Goal: Task Accomplishment & Management: Use online tool/utility

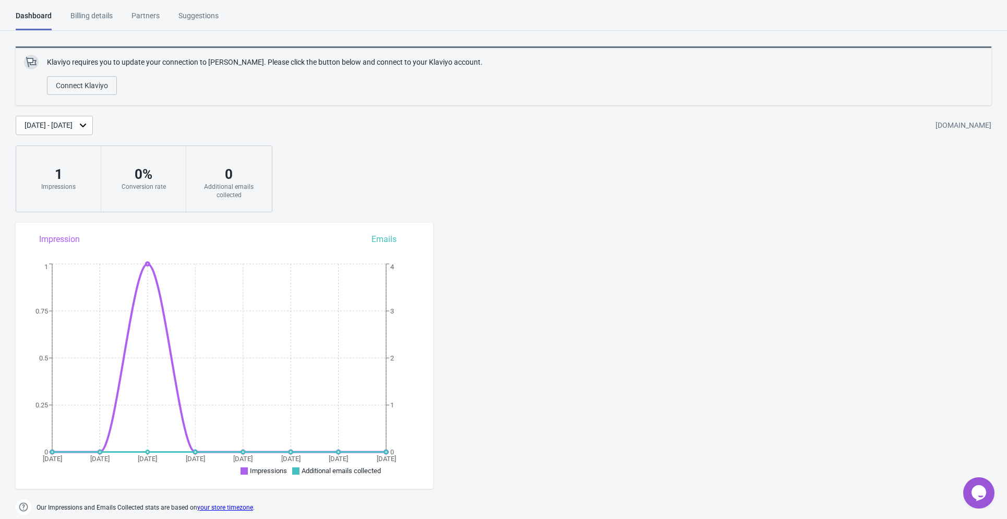
click at [89, 18] on div "Billing details" at bounding box center [91, 19] width 42 height 18
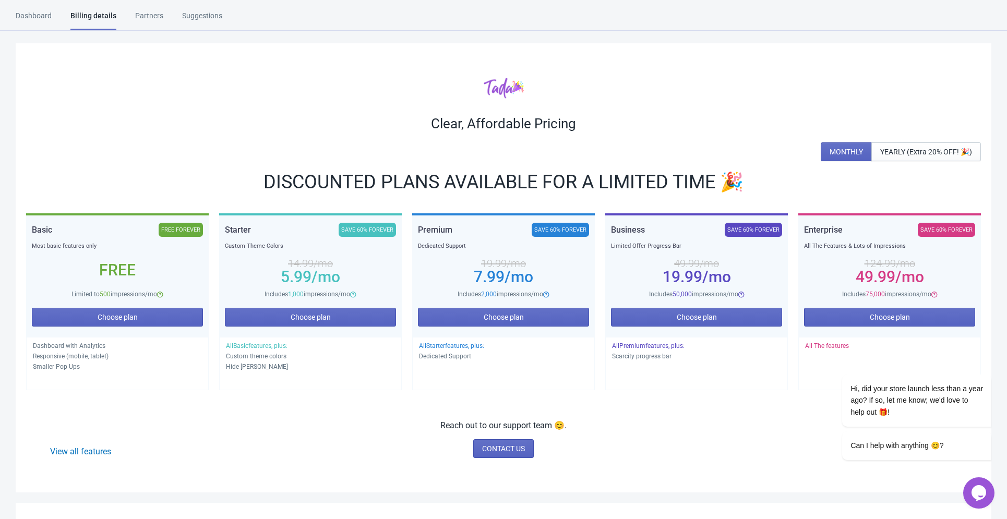
click at [135, 20] on div "Partners" at bounding box center [149, 19] width 28 height 18
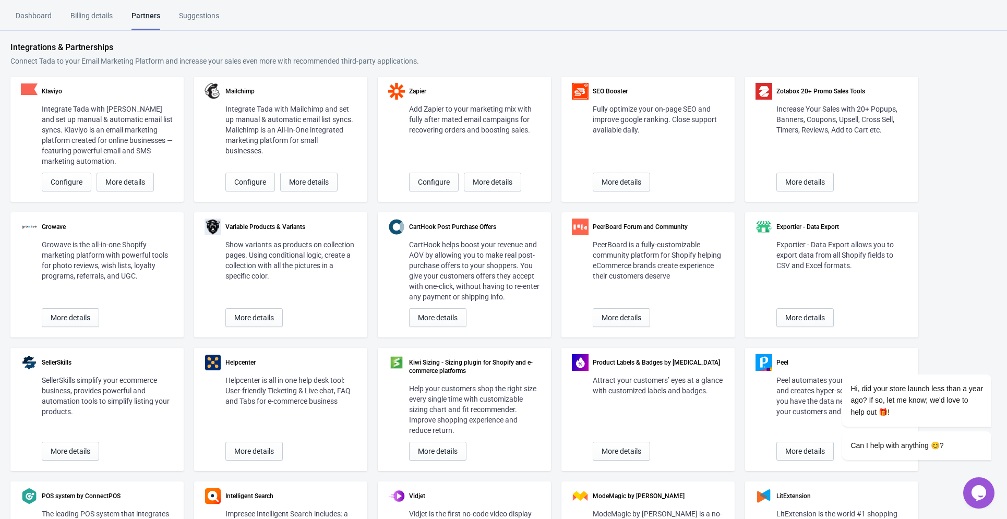
click at [205, 16] on div "Suggestions" at bounding box center [199, 19] width 40 height 18
click at [39, 15] on div "Dashboard" at bounding box center [34, 19] width 36 height 18
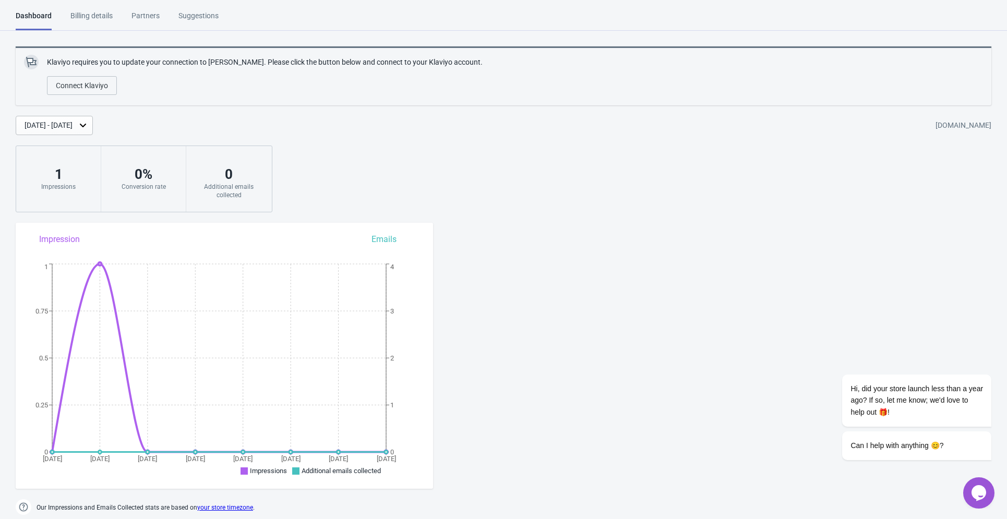
click at [328, 9] on html "Dashboard Billing details Partners Suggestions Dashboard Billing details Partne…" at bounding box center [503, 259] width 1007 height 519
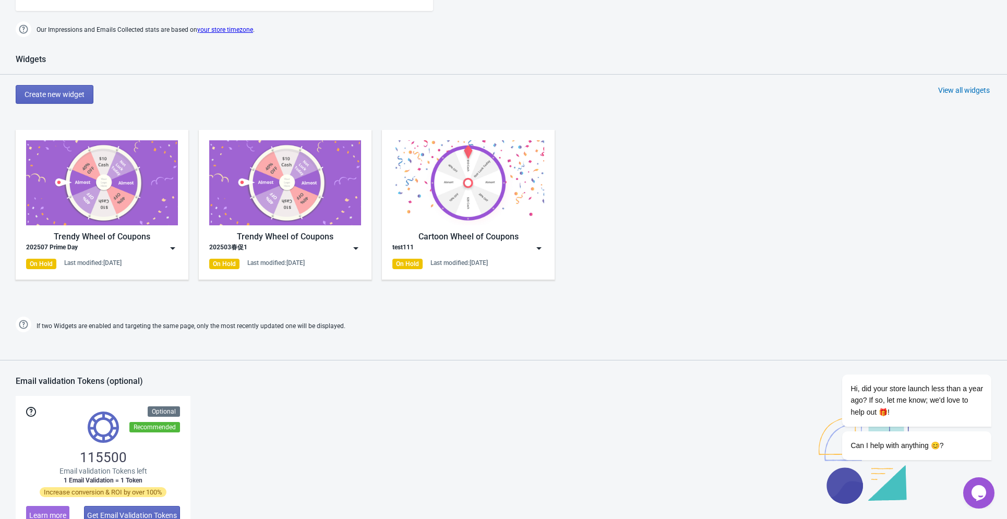
scroll to position [451, 0]
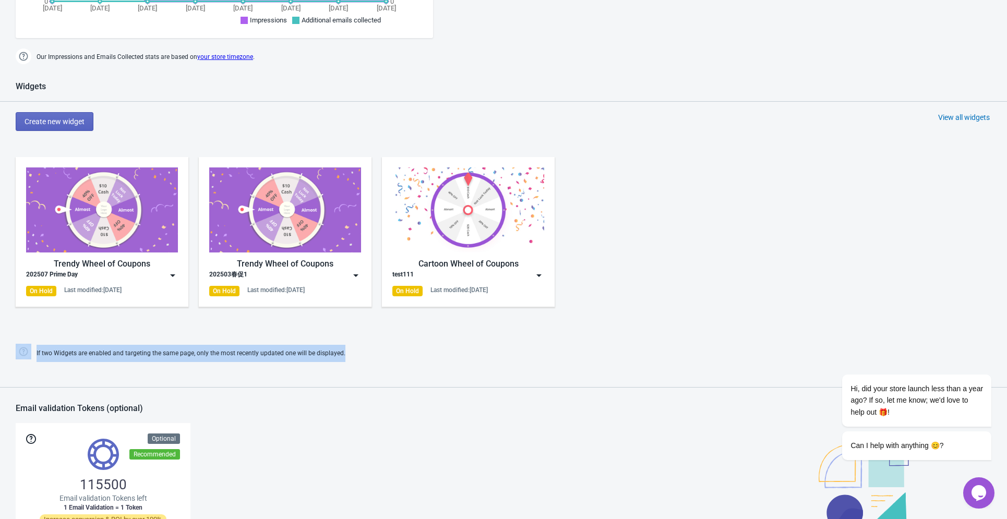
drag, startPoint x: 302, startPoint y: 354, endPoint x: 32, endPoint y: 355, distance: 270.3
click at [32, 355] on div "If two Widgets are enabled and targeting the same page, only the most recently …" at bounding box center [503, 353] width 986 height 17
click at [25, 357] on div at bounding box center [25, 357] width 0 height 0
click at [609, 338] on div "Widgets Create new widget View all widgets Trendy Wheel of Coupons 202507 Prime…" at bounding box center [503, 221] width 1007 height 281
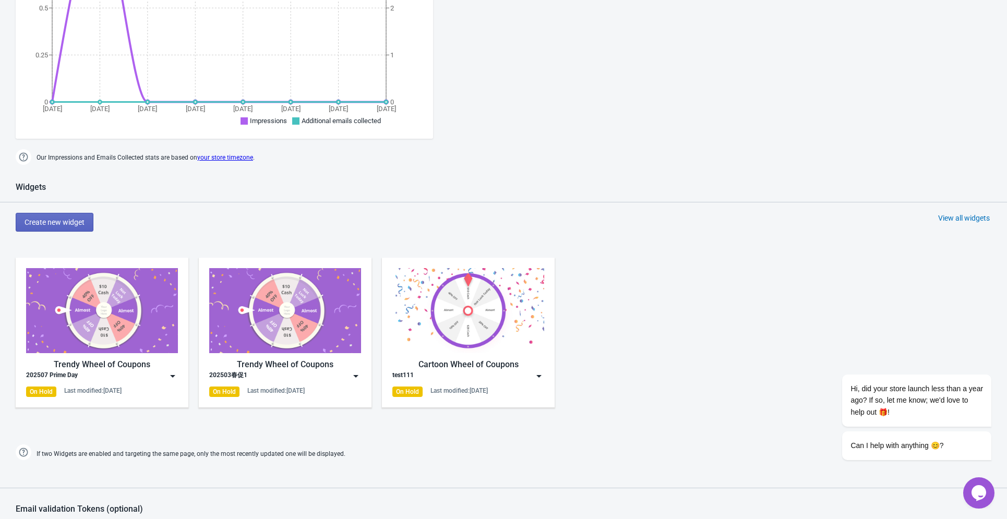
scroll to position [418, 0]
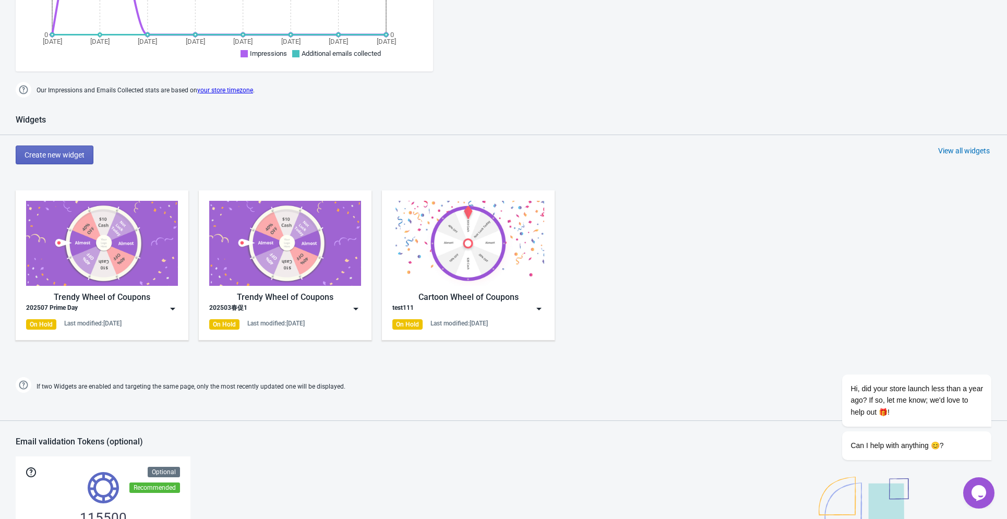
click at [136, 294] on div "Trendy Wheel of Coupons" at bounding box center [102, 297] width 152 height 13
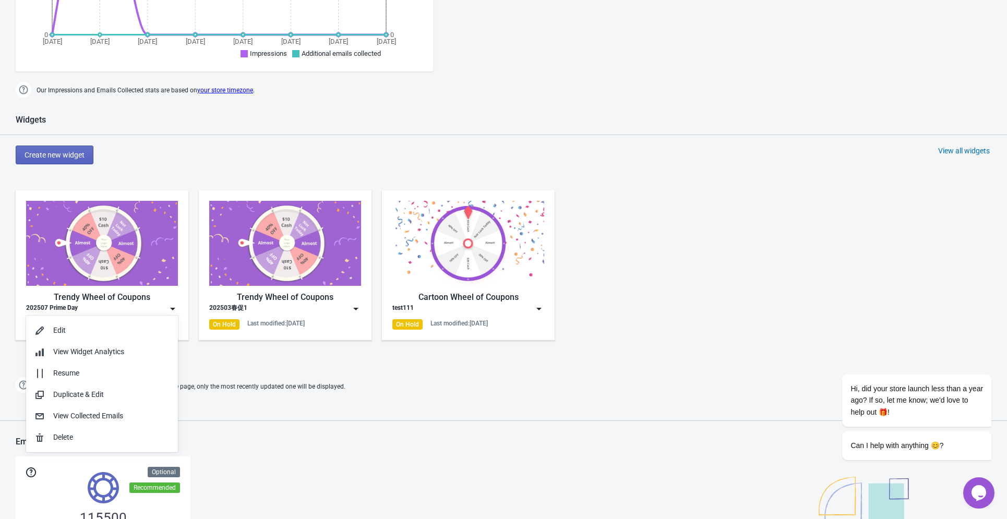
click at [660, 350] on div "Trendy Wheel of Coupons 202507 Prime Day On Hold Last modified: [DATE] Trendy W…" at bounding box center [503, 274] width 1007 height 188
